Goal: Information Seeking & Learning: Learn about a topic

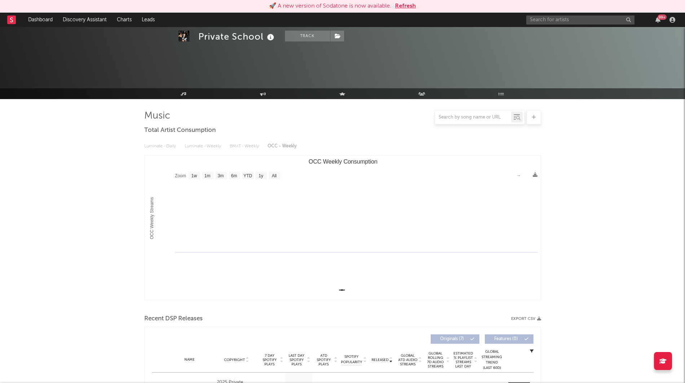
select select "1w"
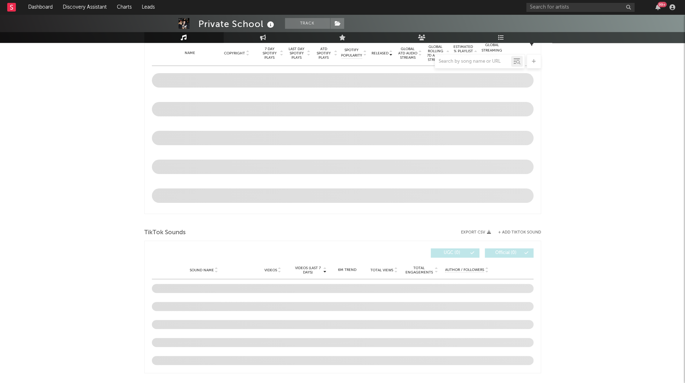
select select "1w"
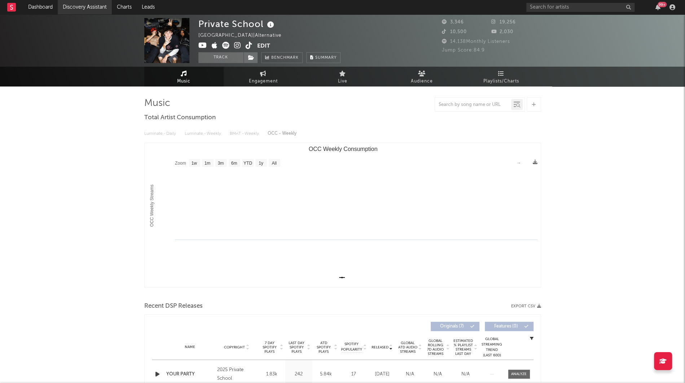
click at [93, 5] on link "Discovery Assistant" at bounding box center [85, 7] width 54 height 14
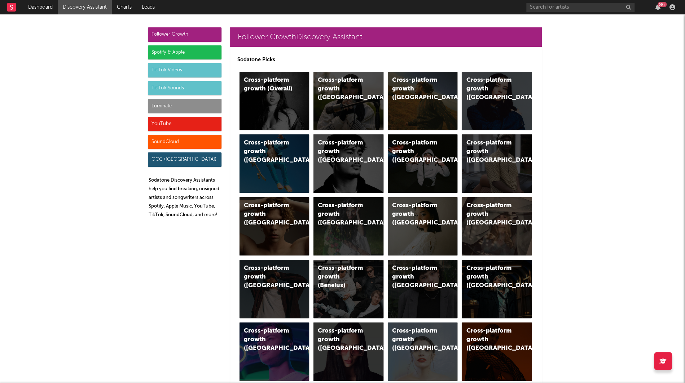
click at [176, 103] on div "Luminate" at bounding box center [185, 106] width 74 height 14
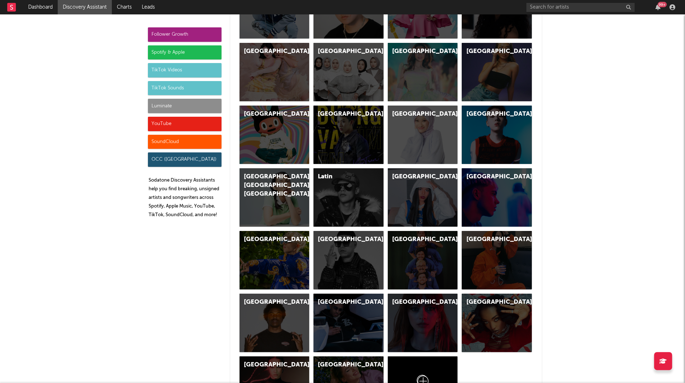
scroll to position [3242, 0]
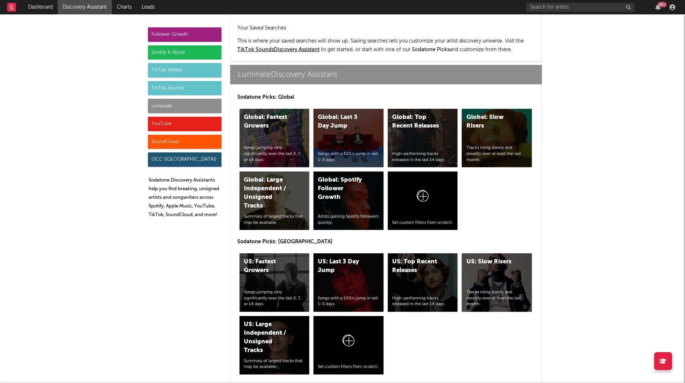
click at [179, 49] on div "Spotify & Apple" at bounding box center [185, 52] width 74 height 14
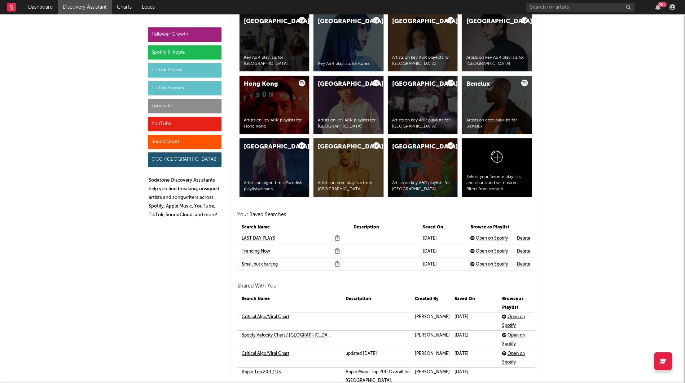
scroll to position [738, 0]
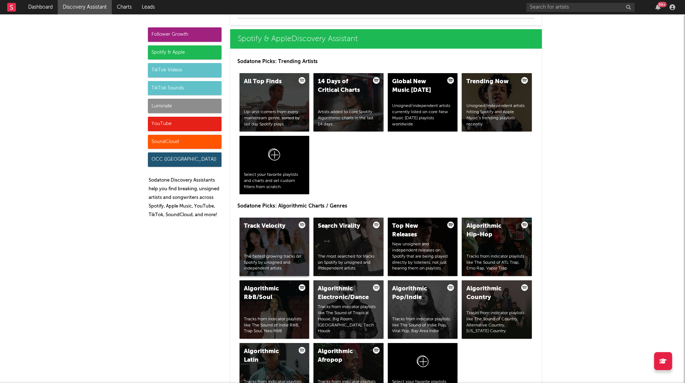
click at [276, 244] on div "Track Velocity The fastest growing tracks on Spotify by unsigned and independen…" at bounding box center [274, 247] width 70 height 58
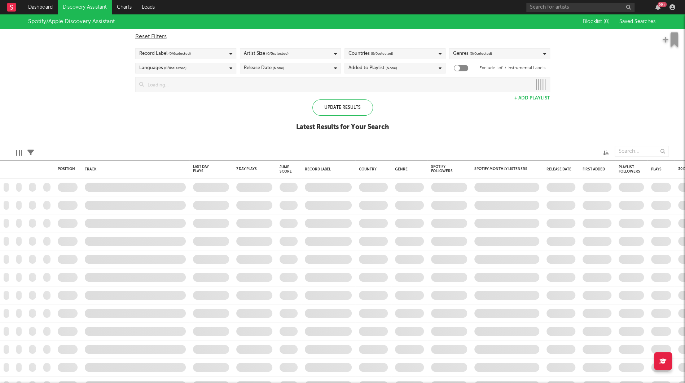
checkbox input "true"
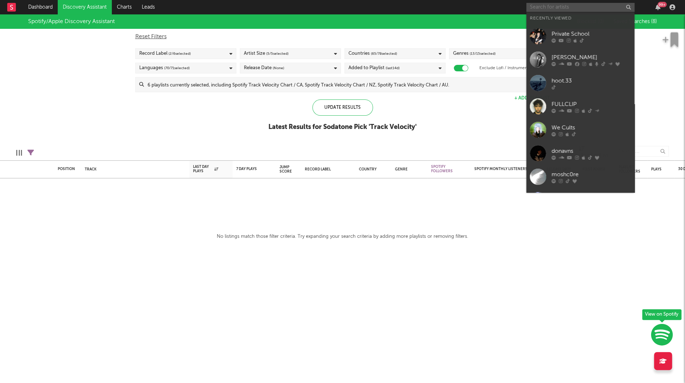
click at [553, 7] on input "text" at bounding box center [580, 7] width 108 height 9
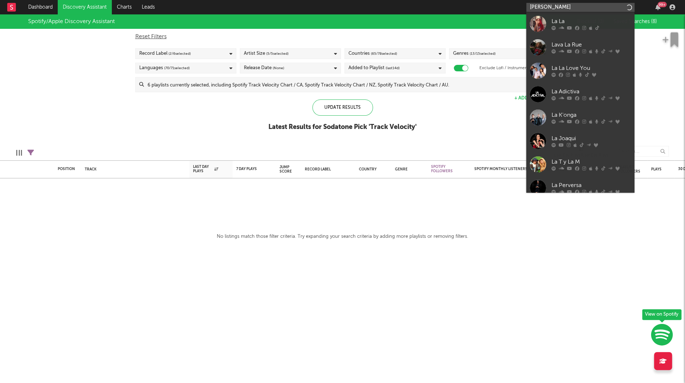
type input "laci kaye booth"
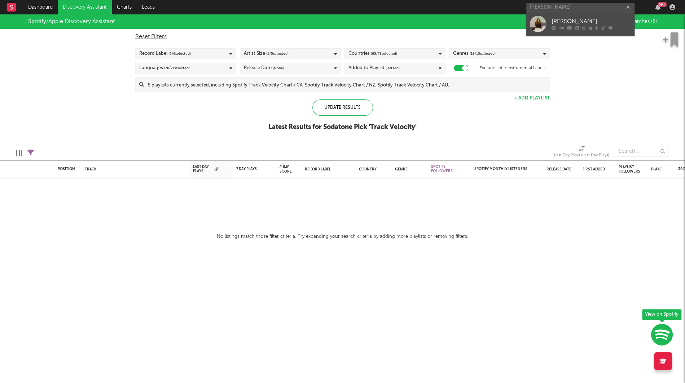
click at [564, 21] on div "Laci Kaye Booth" at bounding box center [590, 21] width 79 height 9
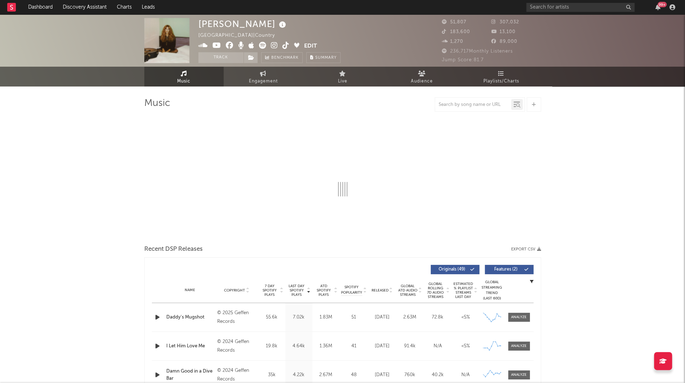
select select "6m"
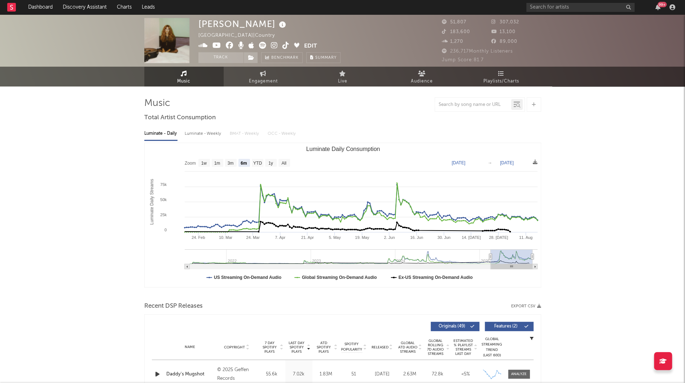
select select "6m"
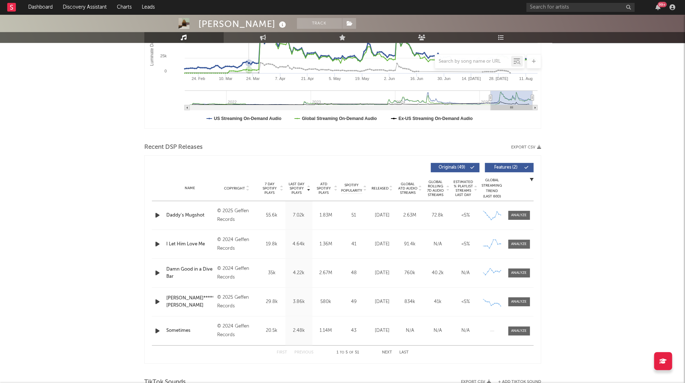
scroll to position [163, 0]
